Goal: Task Accomplishment & Management: Use online tool/utility

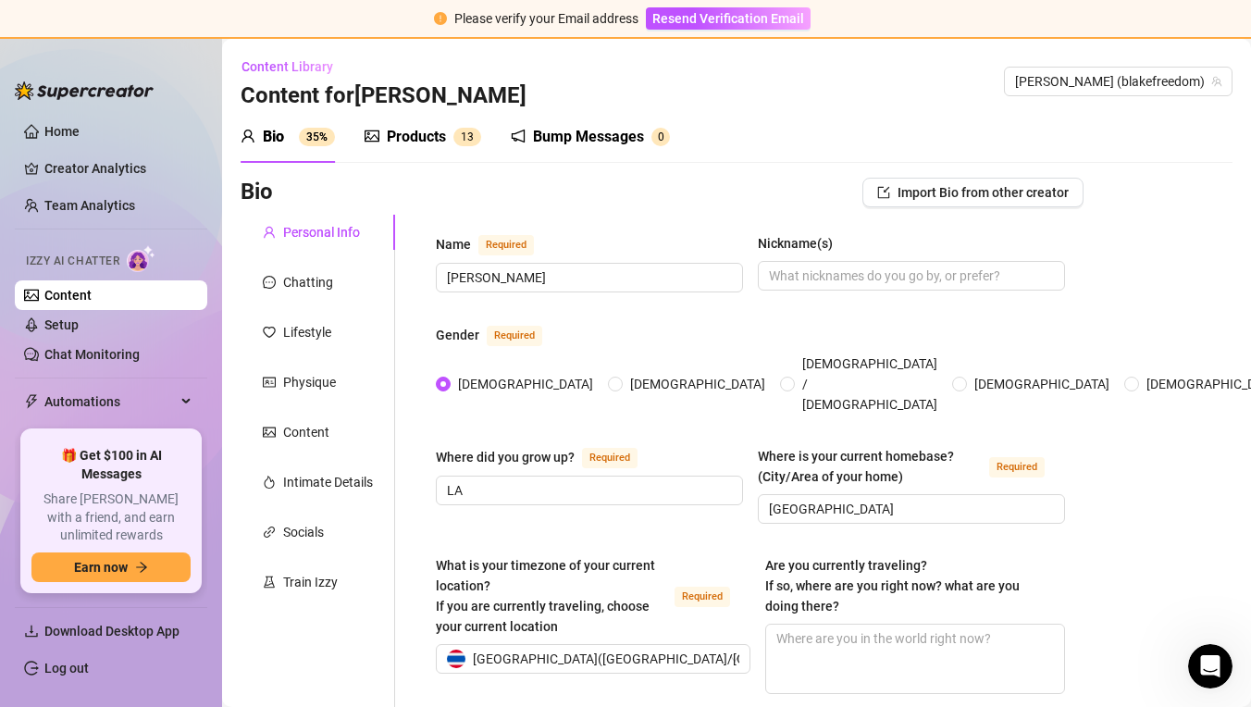
click at [267, 70] on span "Content Library" at bounding box center [288, 66] width 92 height 15
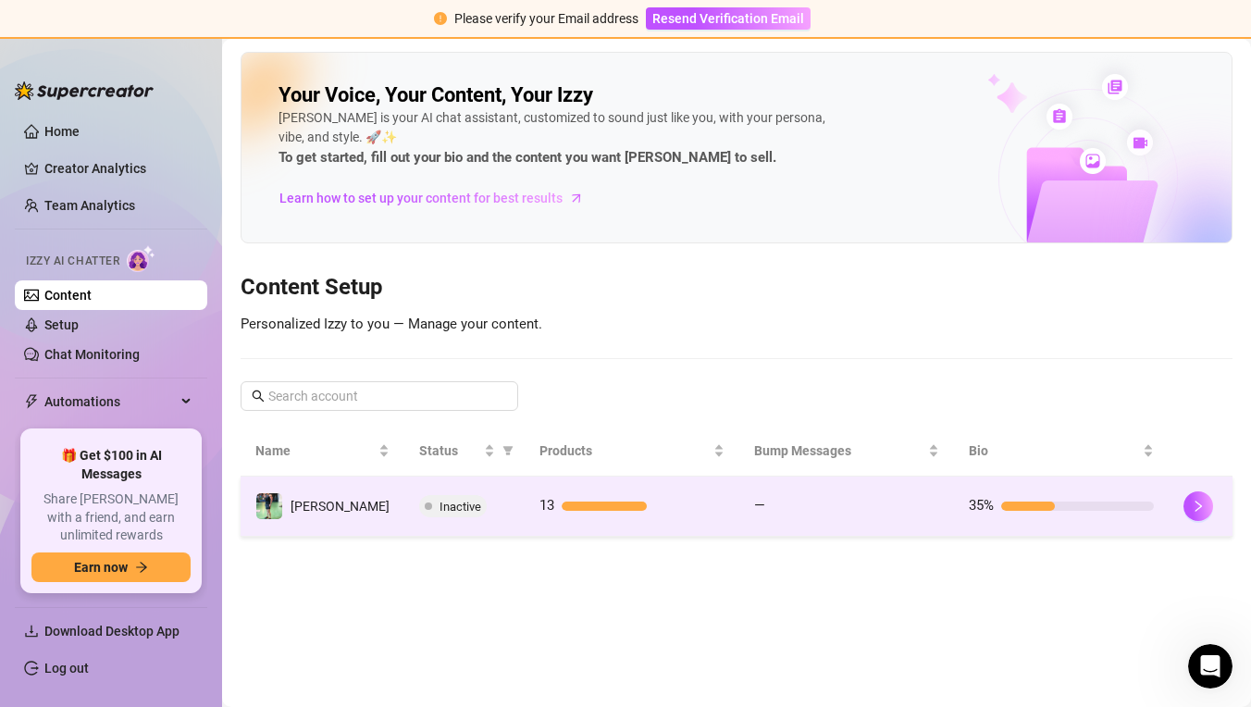
click at [526, 498] on td "13" at bounding box center [632, 507] width 215 height 60
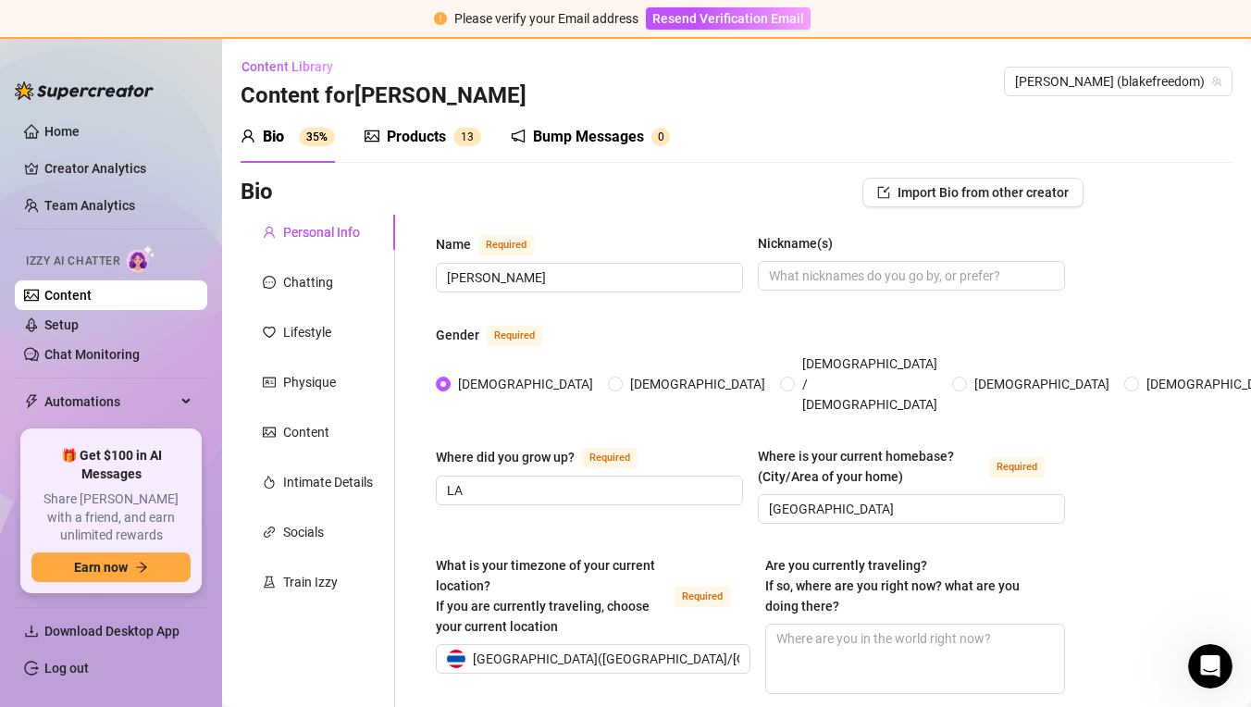
click at [389, 149] on div "Products 1 3" at bounding box center [423, 137] width 117 height 52
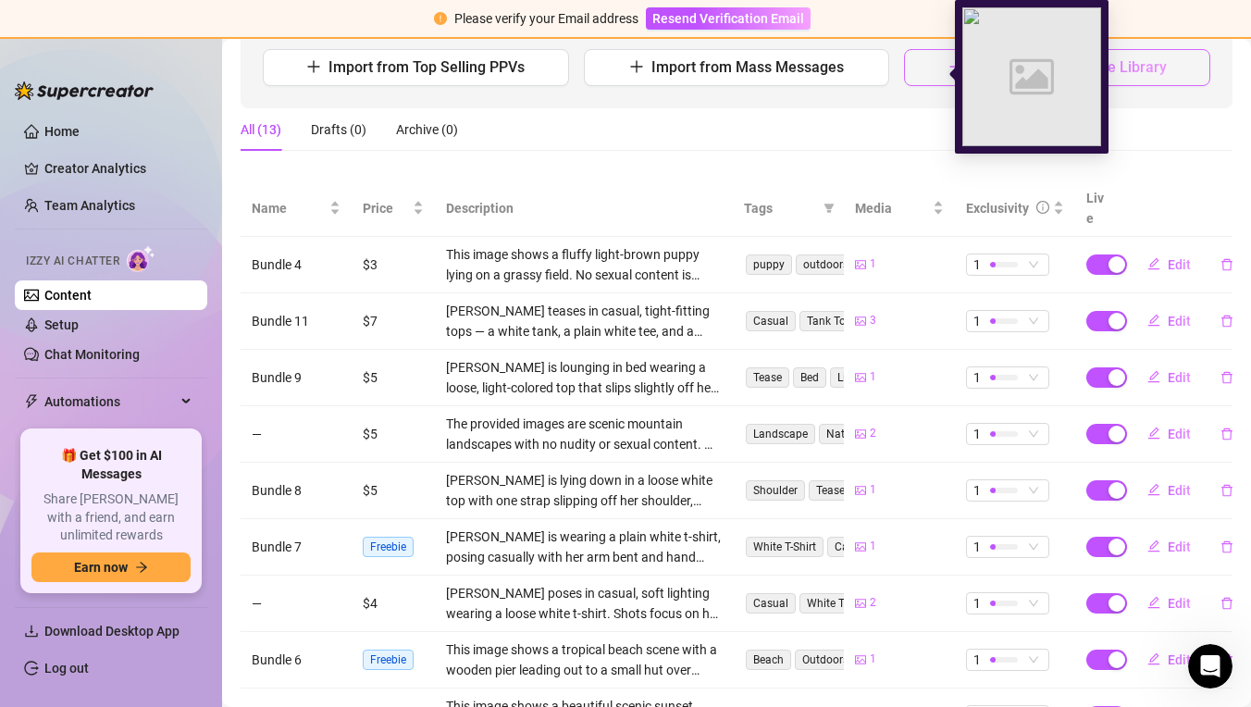
scroll to position [155, 0]
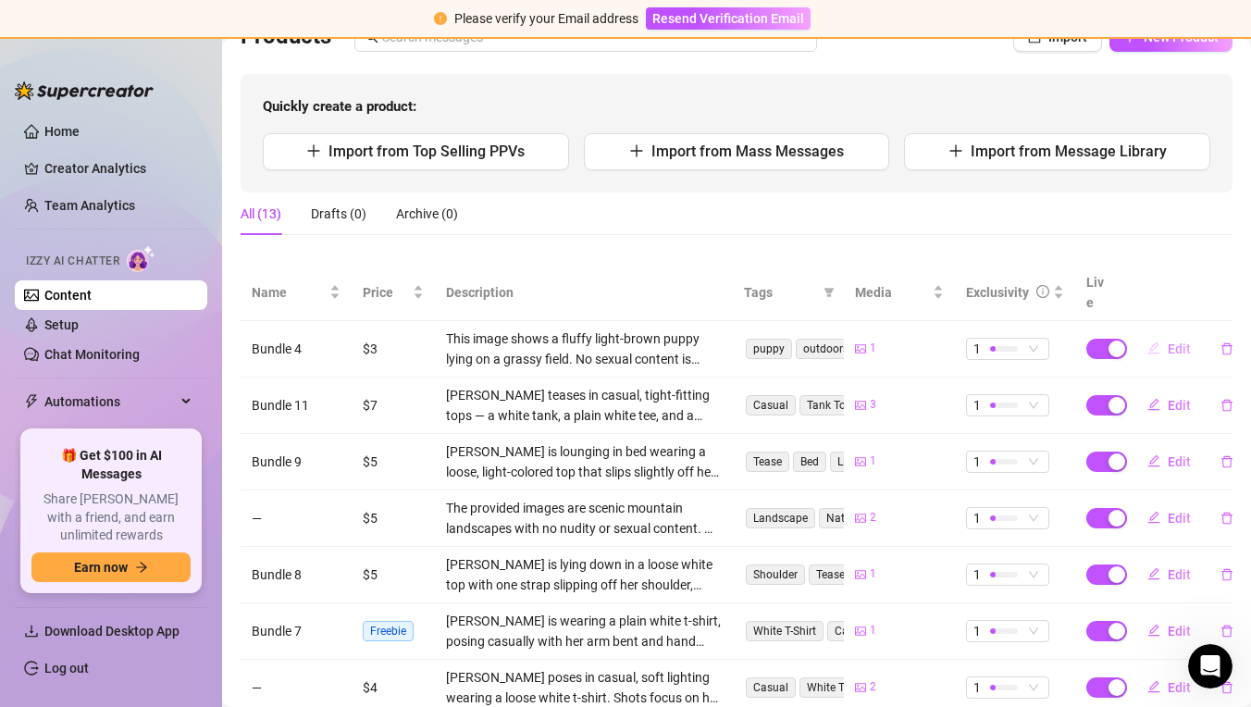
click at [1176, 341] on span "Edit" at bounding box center [1179, 348] width 23 height 15
type textarea "Type your message here..."
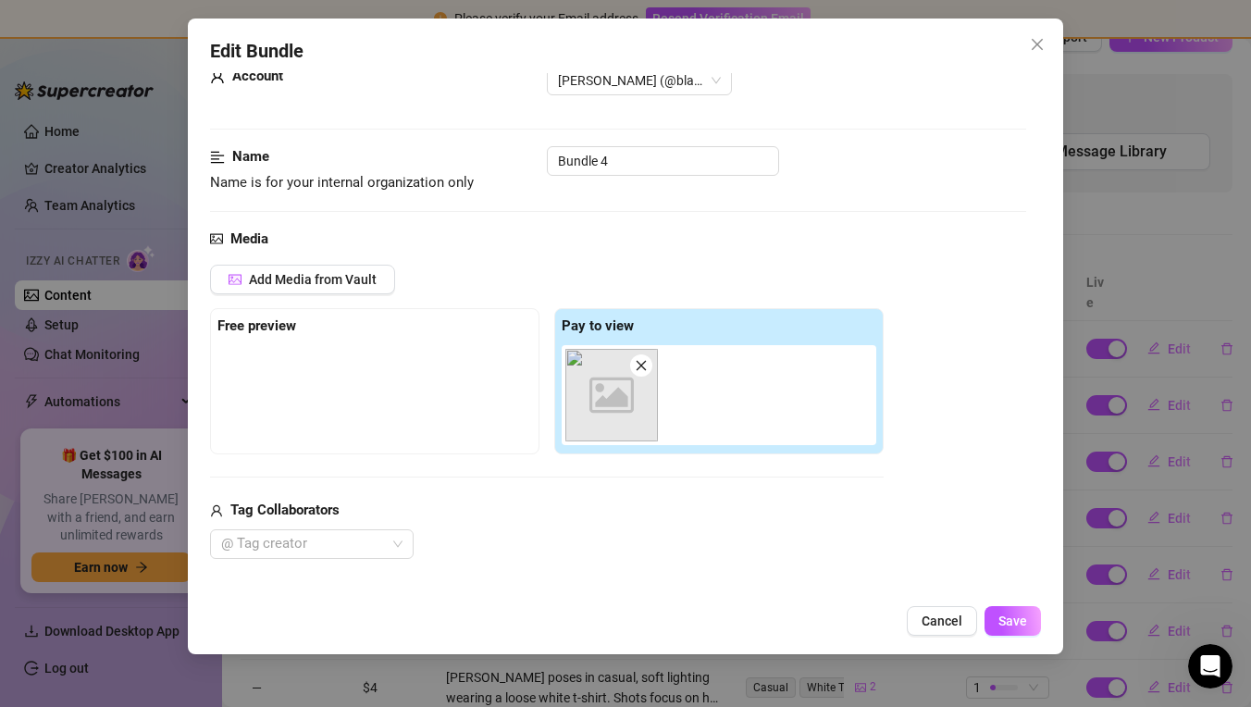
scroll to position [63, 0]
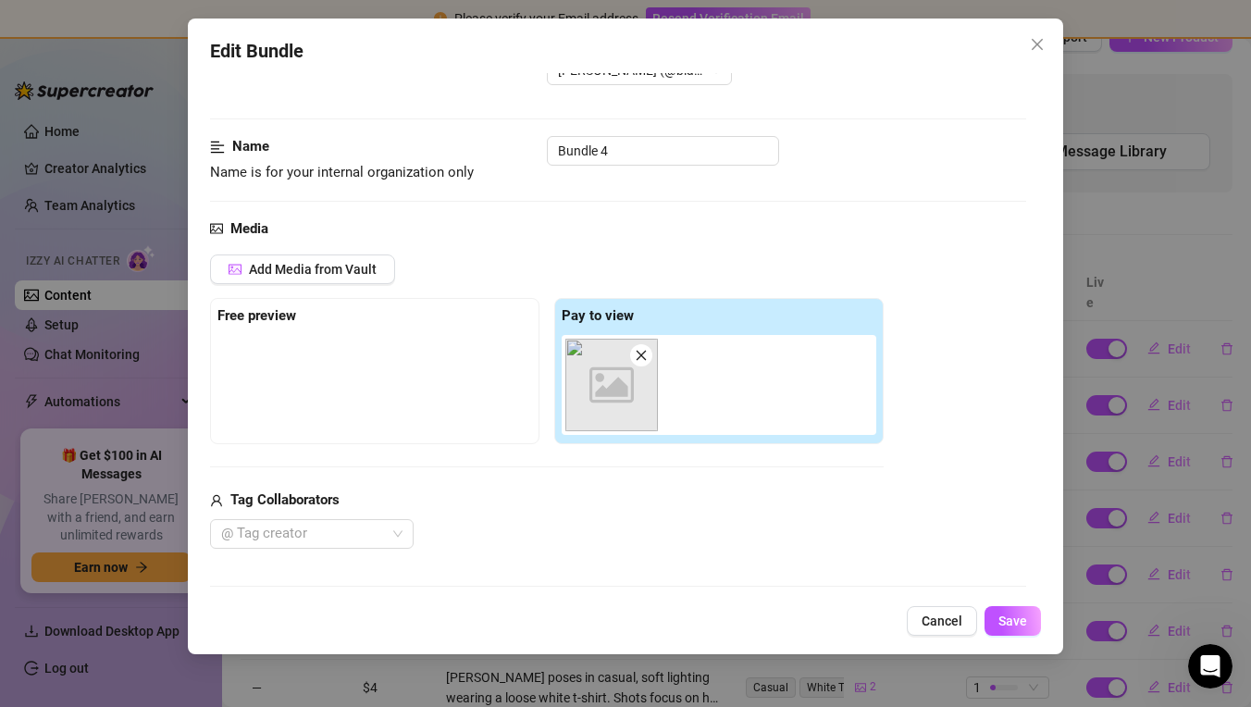
click at [644, 349] on icon "close" at bounding box center [641, 355] width 13 height 13
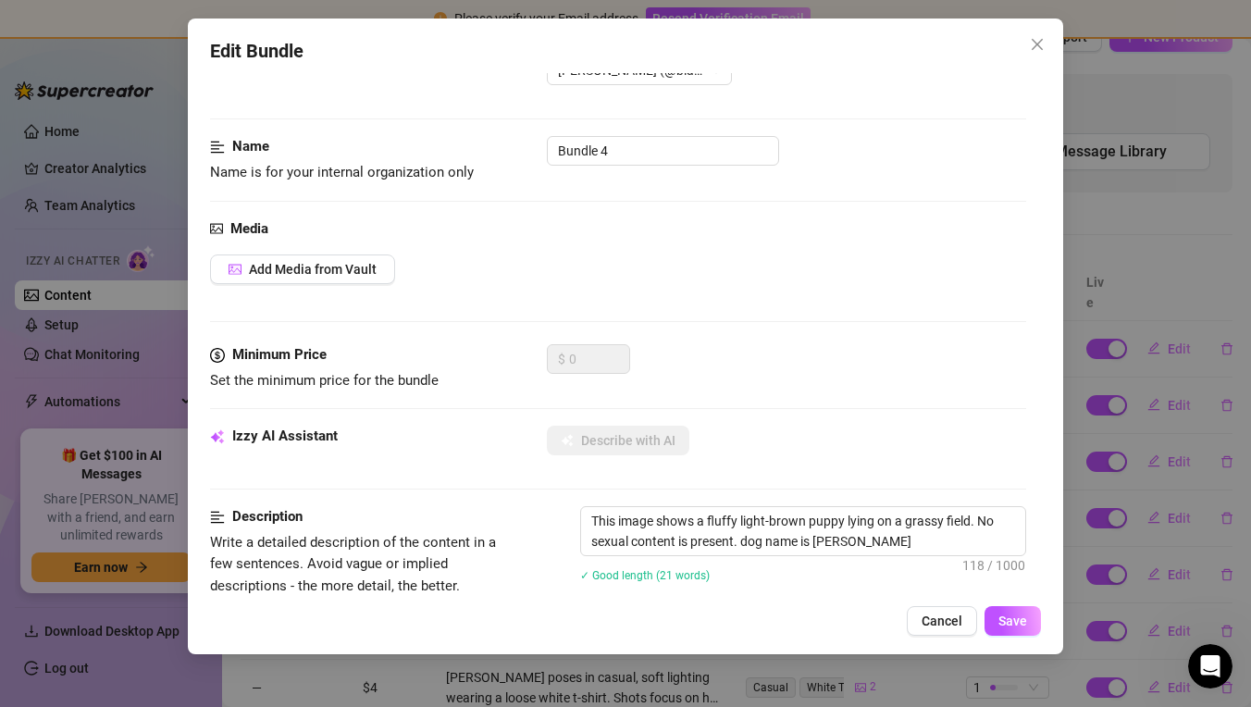
type input "0"
click at [323, 267] on span "Add Media from Vault" at bounding box center [313, 269] width 128 height 15
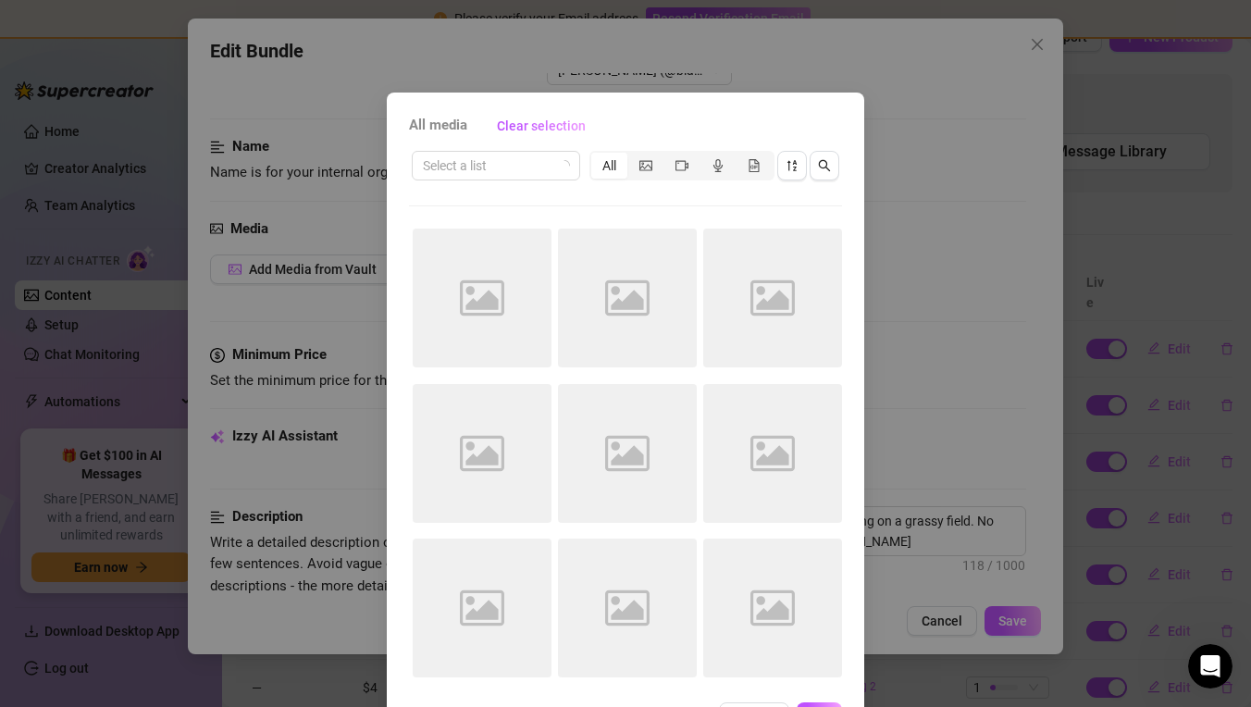
click at [524, 306] on div "Image placeholder" at bounding box center [482, 298] width 139 height 139
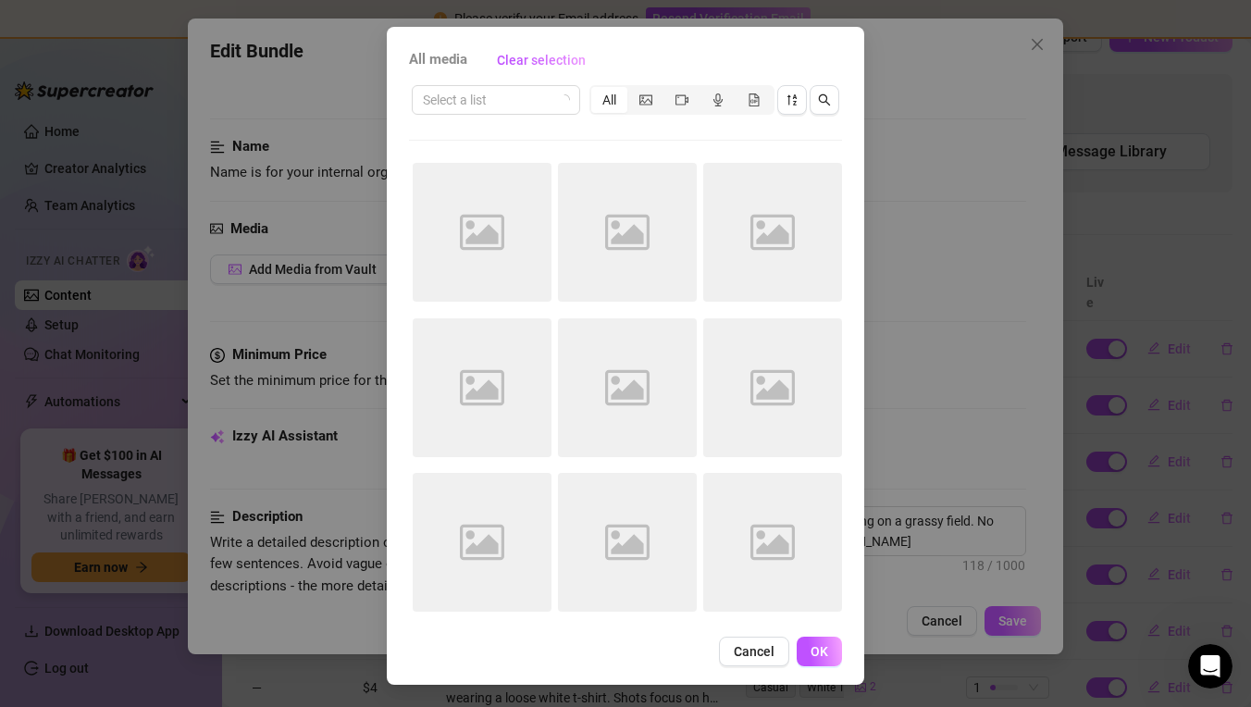
scroll to position [66, 0]
drag, startPoint x: 765, startPoint y: 654, endPoint x: 781, endPoint y: 651, distance: 16.2
click at [766, 654] on span "Cancel" at bounding box center [754, 651] width 41 height 15
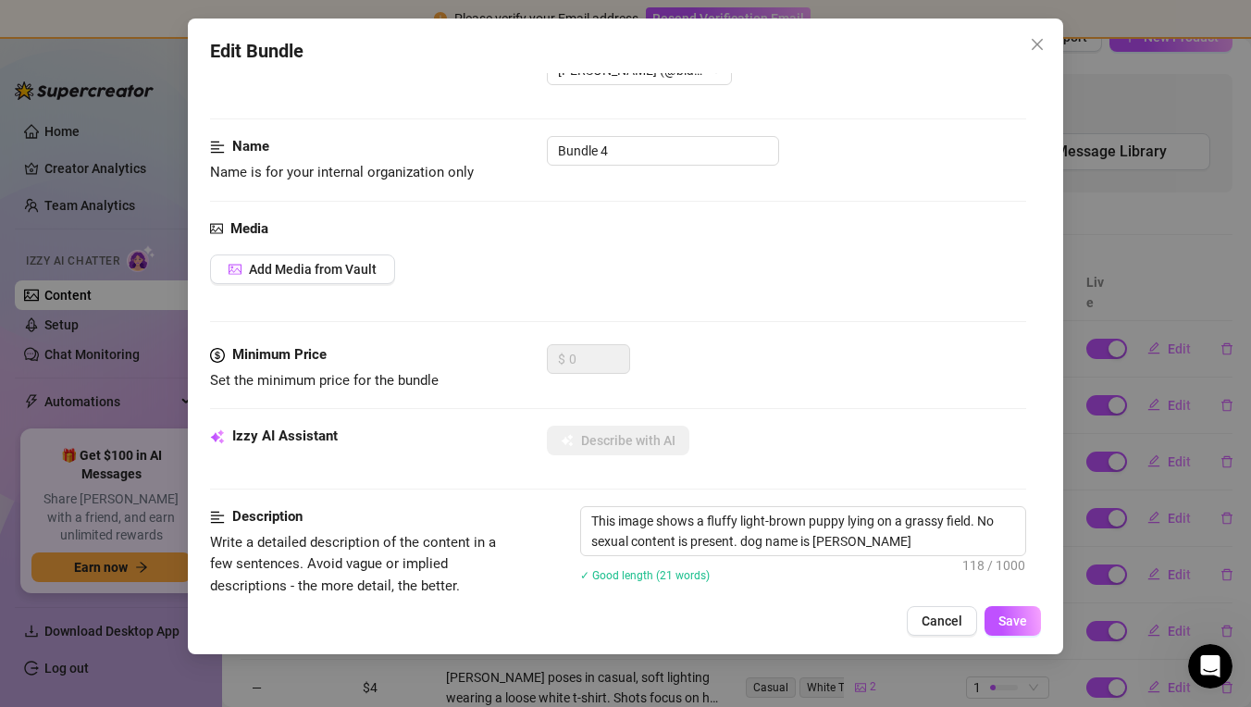
drag, startPoint x: 930, startPoint y: 621, endPoint x: 942, endPoint y: 616, distance: 12.9
click at [930, 621] on span "Cancel" at bounding box center [942, 621] width 41 height 15
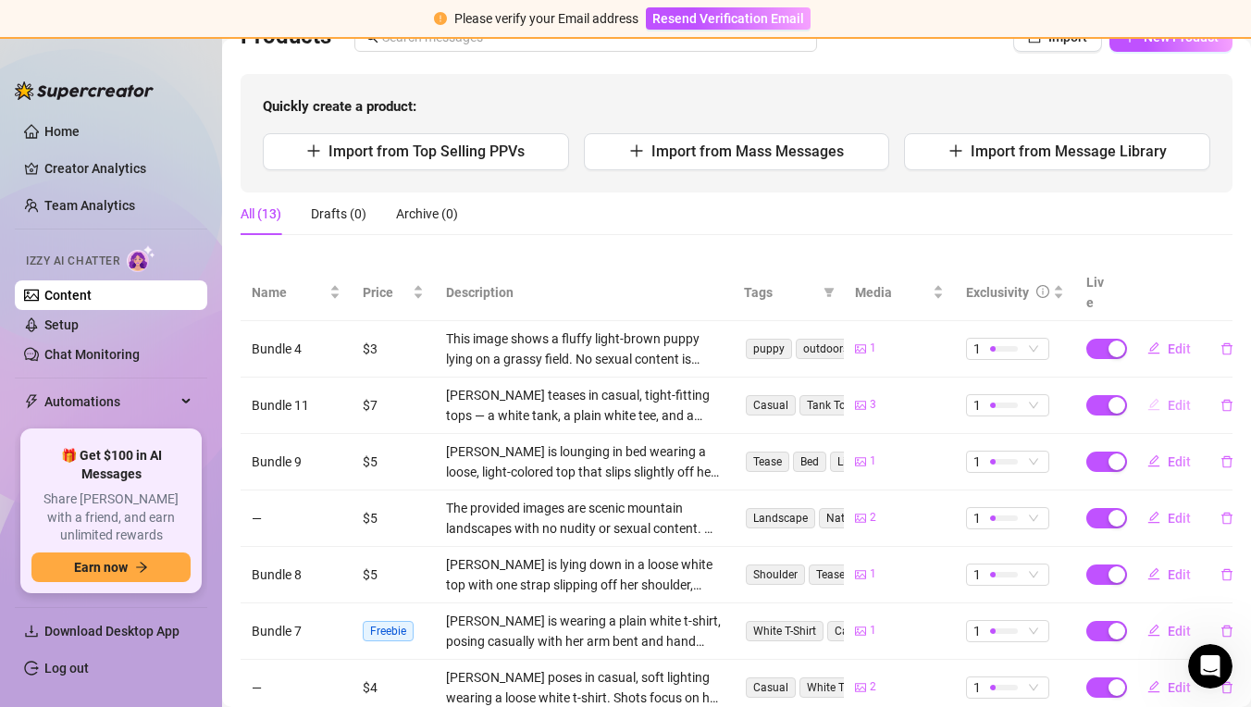
click at [1194, 391] on button "Edit" at bounding box center [1169, 406] width 73 height 30
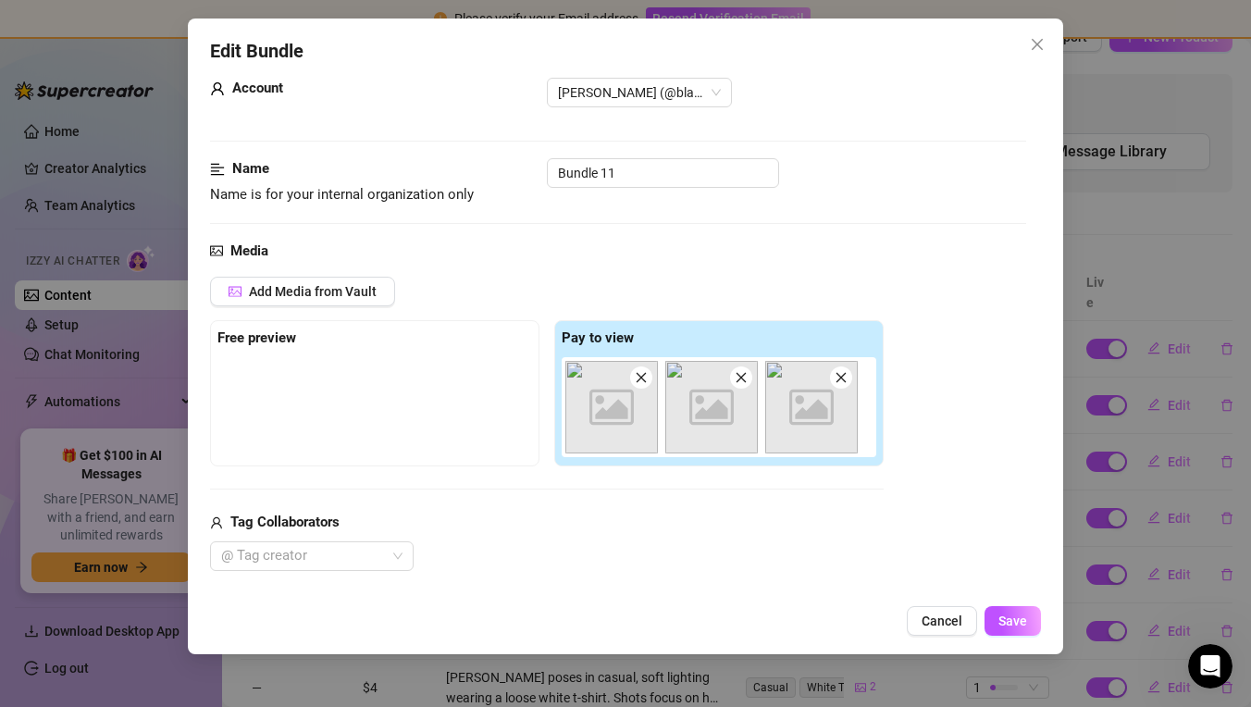
scroll to position [68, 0]
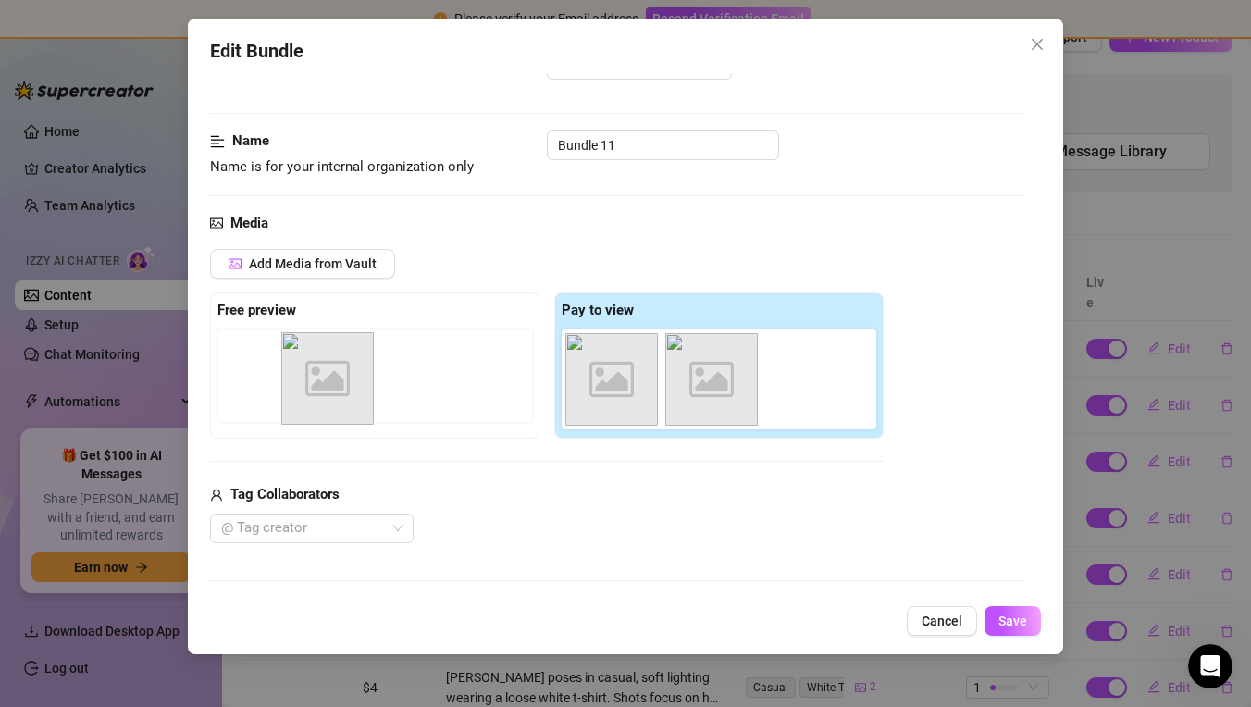
drag, startPoint x: 594, startPoint y: 363, endPoint x: 309, endPoint y: 361, distance: 285.0
click at [304, 363] on div "Free preview Pay to view Image placeholder Image placeholder Image placeholder" at bounding box center [547, 365] width 674 height 146
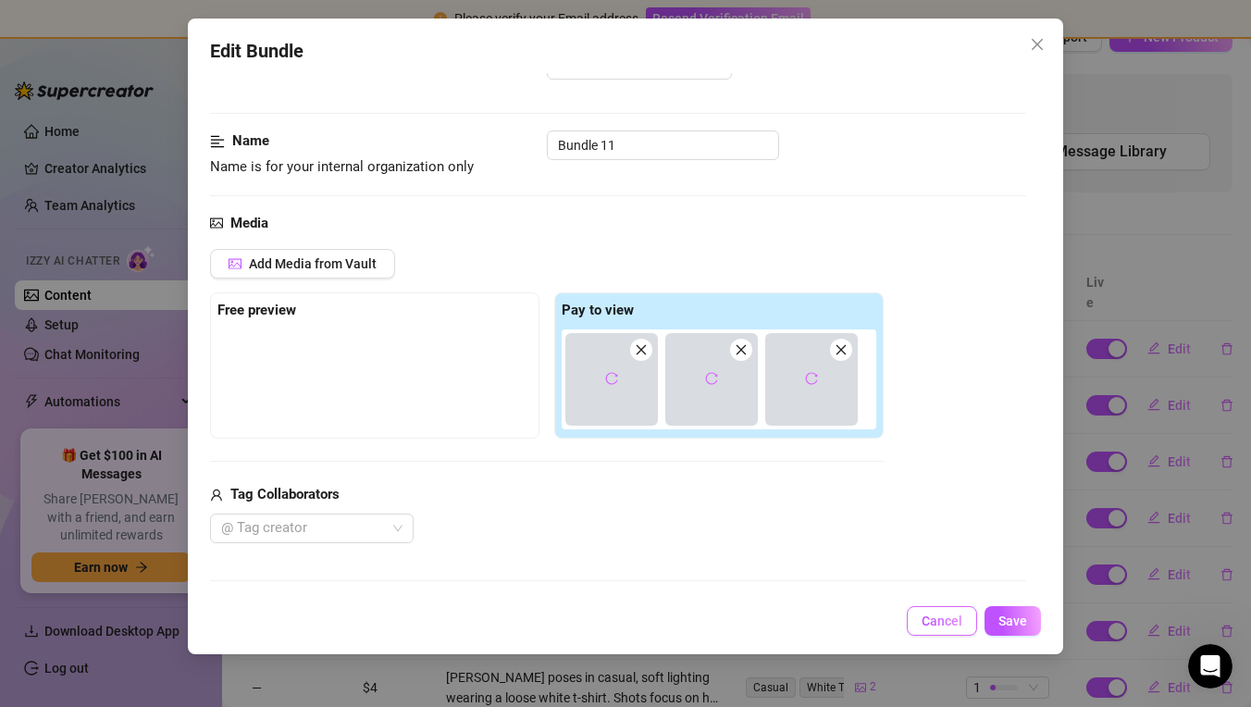
click at [945, 619] on span "Cancel" at bounding box center [942, 621] width 41 height 15
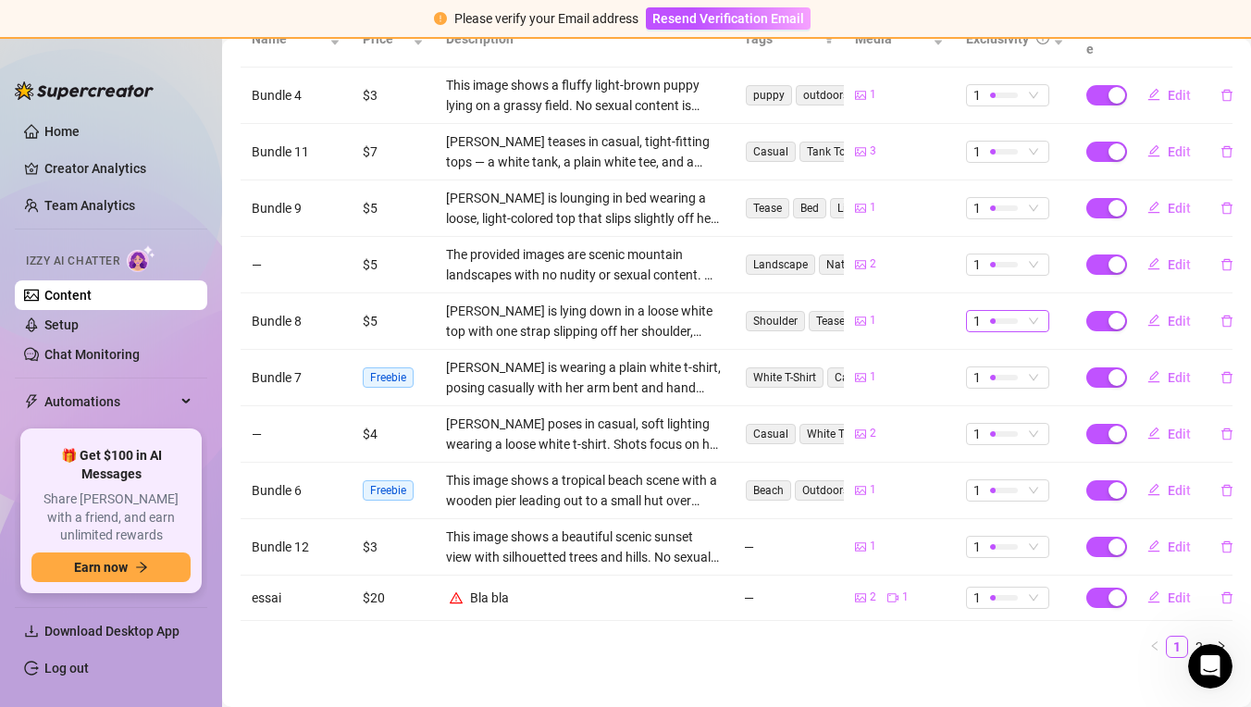
scroll to position [279, 0]
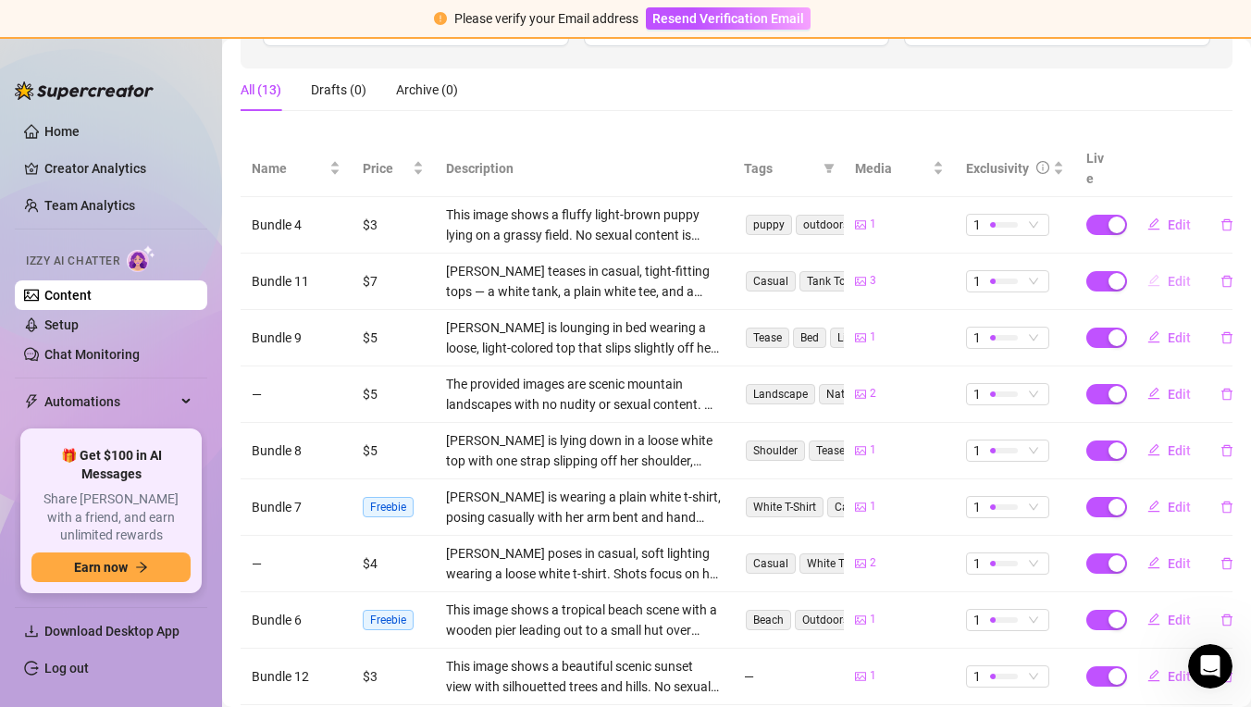
click at [1168, 274] on span "Edit" at bounding box center [1179, 281] width 23 height 15
type textarea "Type your message here..."
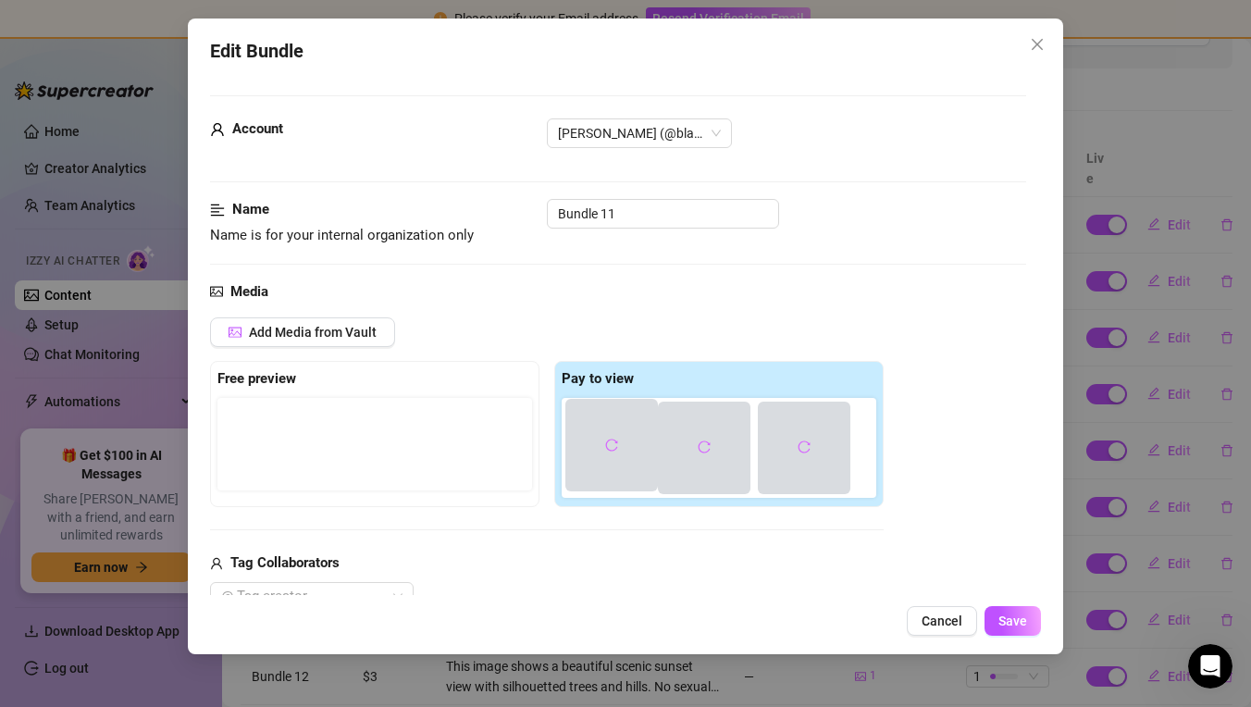
drag, startPoint x: 614, startPoint y: 439, endPoint x: 368, endPoint y: 434, distance: 246.2
click at [368, 434] on div "Free preview Pay to view" at bounding box center [547, 434] width 674 height 146
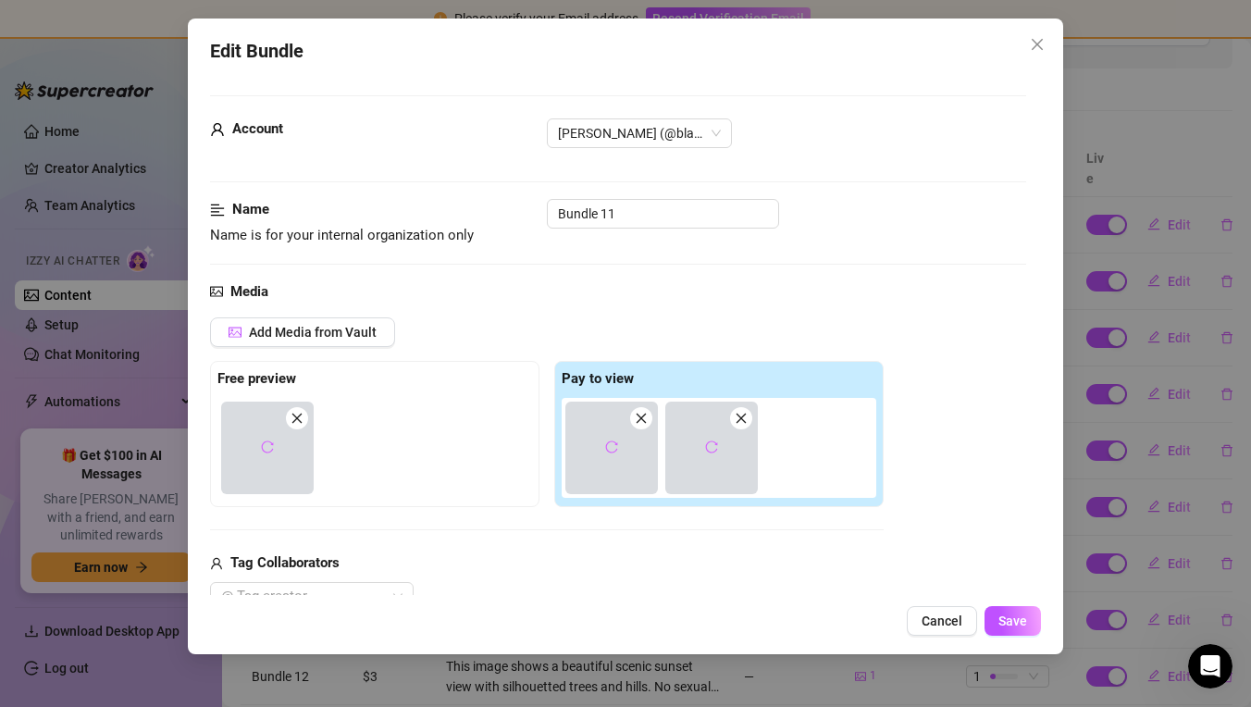
drag, startPoint x: 601, startPoint y: 444, endPoint x: 391, endPoint y: 449, distance: 209.2
click at [391, 449] on div "Free preview Pay to view" at bounding box center [547, 434] width 674 height 146
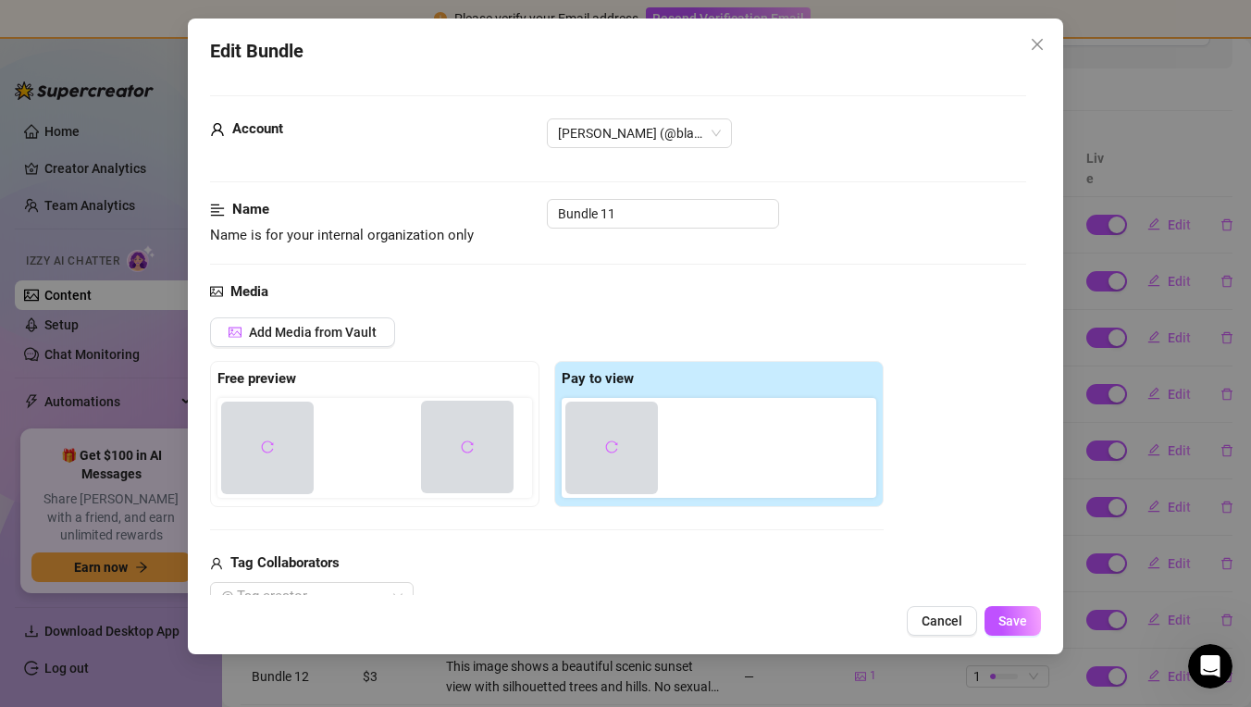
drag, startPoint x: 648, startPoint y: 453, endPoint x: 496, endPoint y: 457, distance: 151.8
click at [496, 457] on div "Free preview Pay to view" at bounding box center [547, 434] width 674 height 146
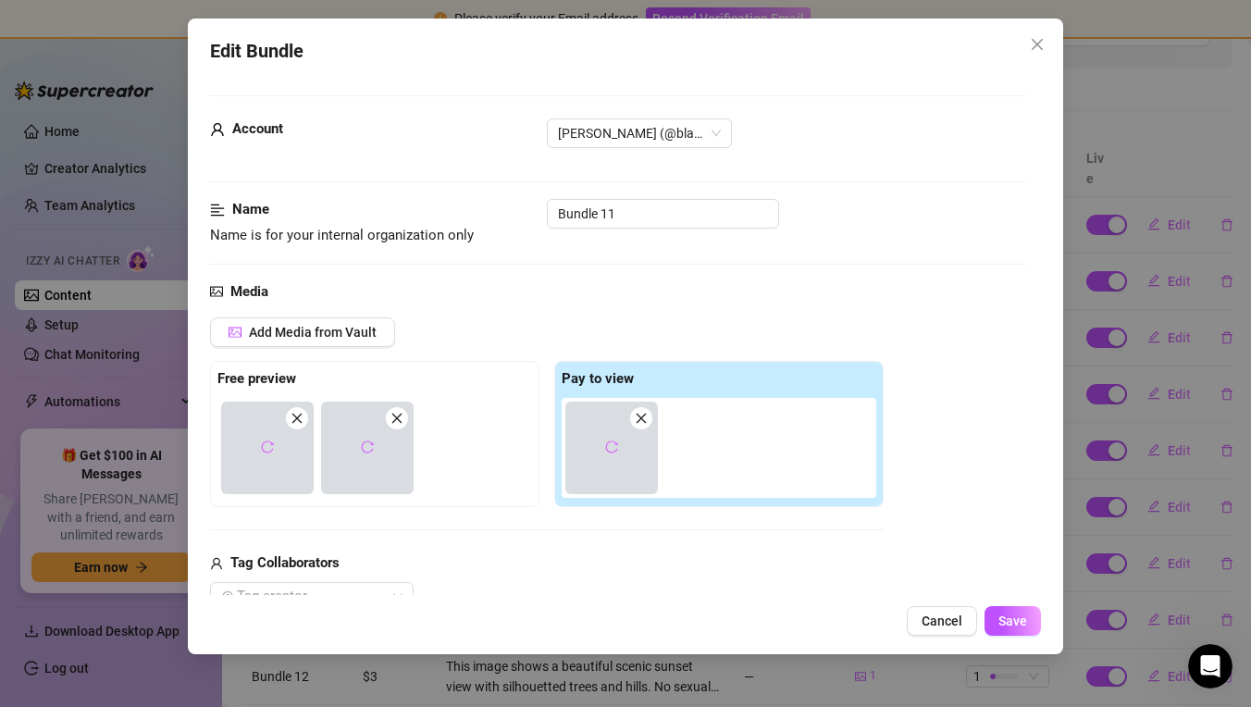
drag, startPoint x: 615, startPoint y: 452, endPoint x: 503, endPoint y: 453, distance: 112.9
click at [488, 455] on div "Free preview Pay to view" at bounding box center [547, 434] width 674 height 146
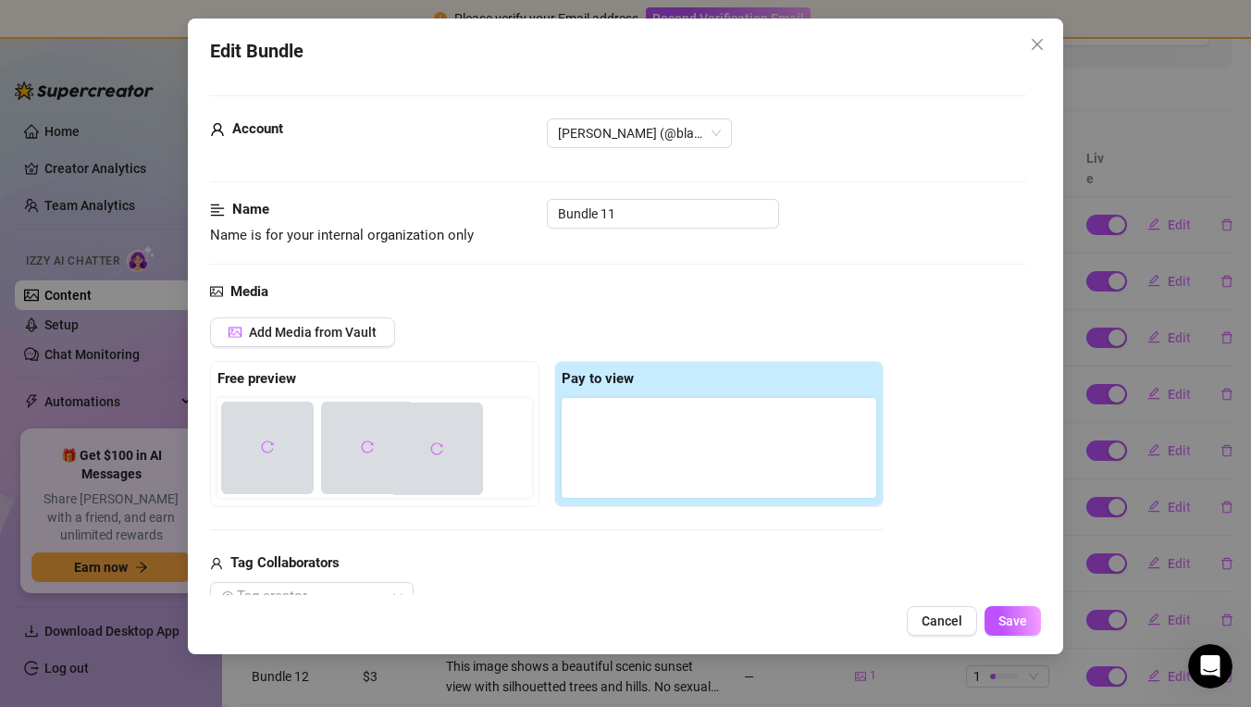
drag, startPoint x: 590, startPoint y: 448, endPoint x: 427, endPoint y: 450, distance: 163.8
click at [427, 450] on div "Free preview Pay to view" at bounding box center [547, 434] width 674 height 146
click at [496, 459] on div at bounding box center [378, 448] width 322 height 100
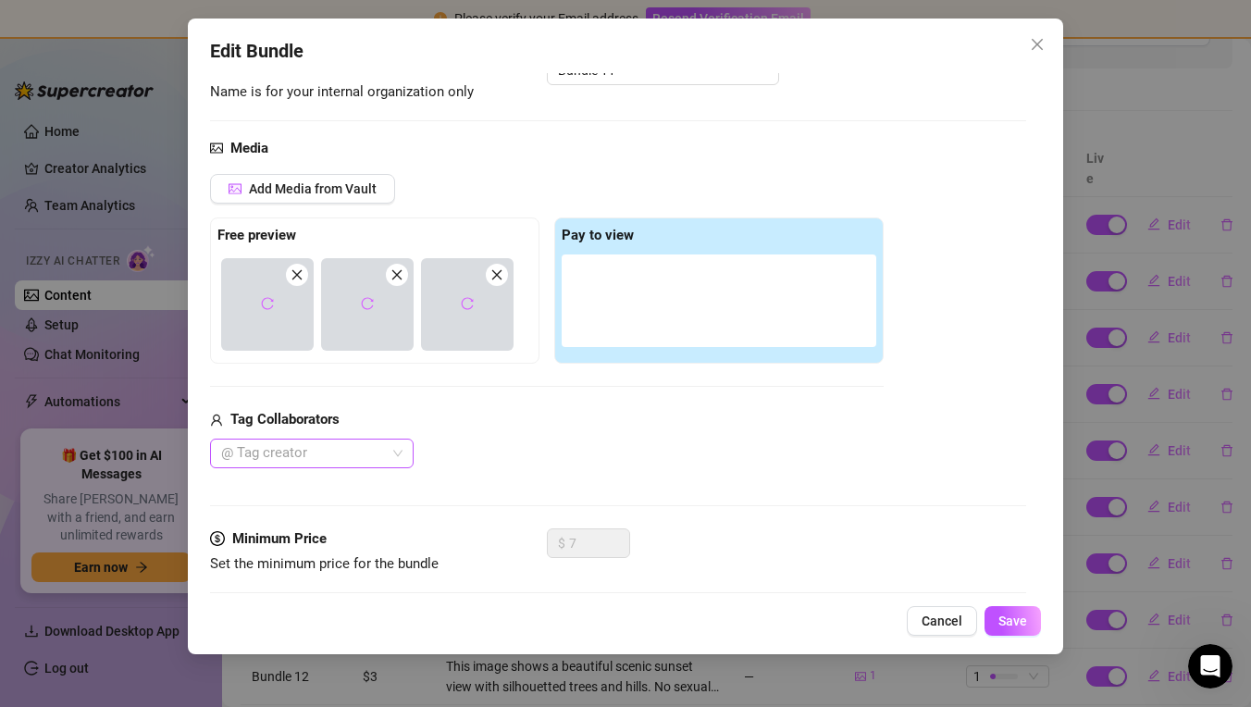
click at [387, 450] on div at bounding box center [302, 454] width 177 height 26
click at [498, 445] on div "@ Tag creator" at bounding box center [547, 454] width 674 height 30
click at [334, 449] on div at bounding box center [302, 454] width 177 height 26
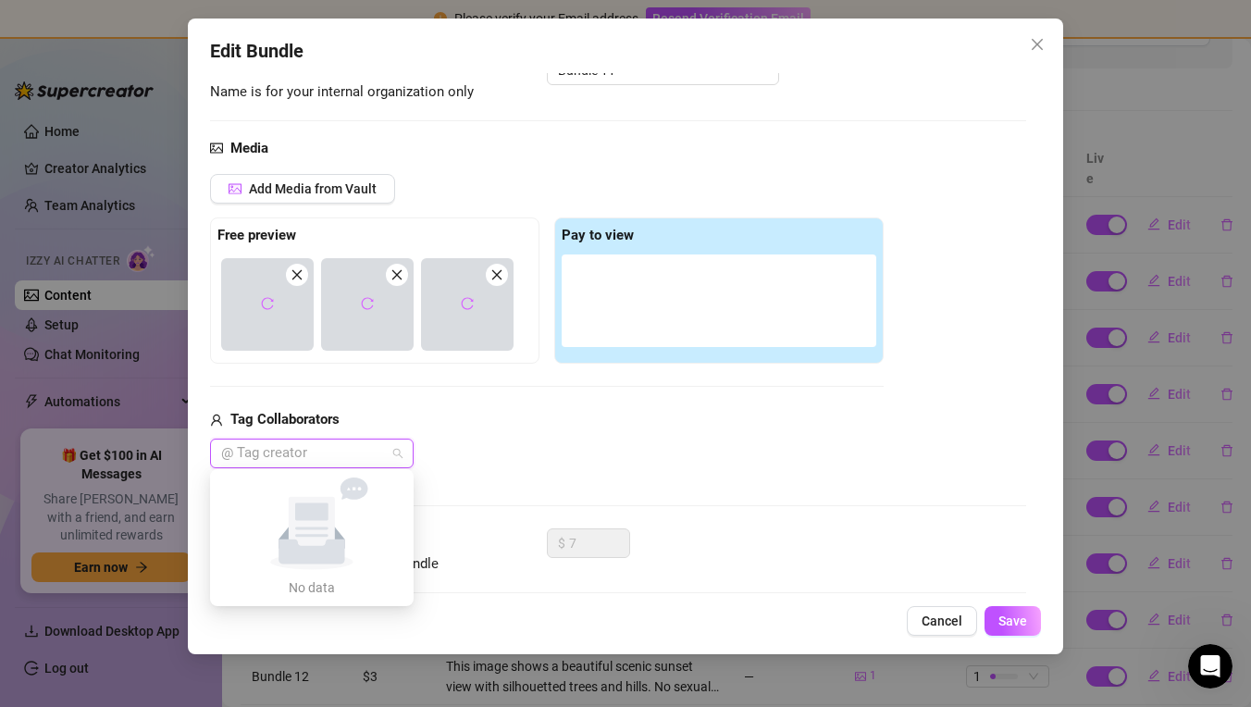
type input "s"
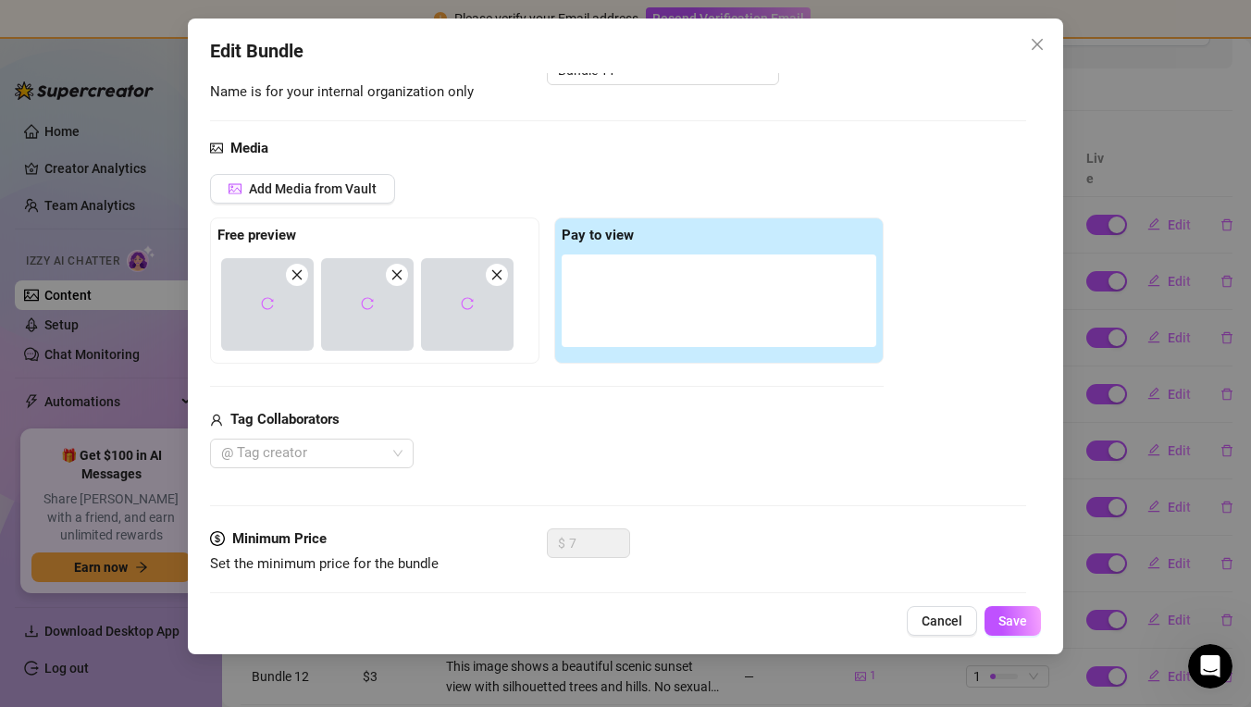
click at [494, 441] on div "@ Tag creator" at bounding box center [547, 454] width 674 height 30
